Goal: Task Accomplishment & Management: Use online tool/utility

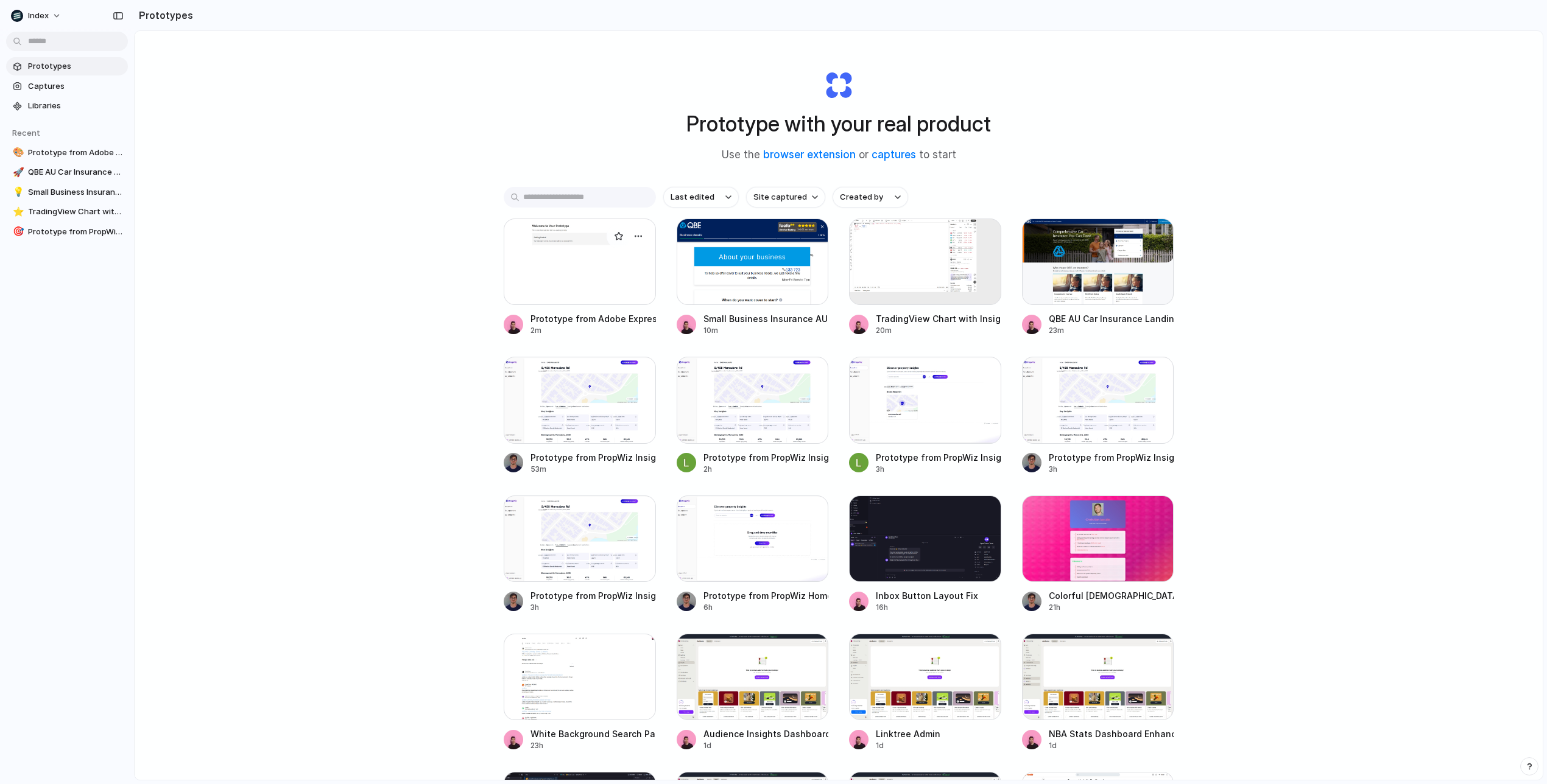
click at [571, 270] on div at bounding box center [580, 262] width 152 height 86
